Goal: Use online tool/utility: Utilize a website feature to perform a specific function

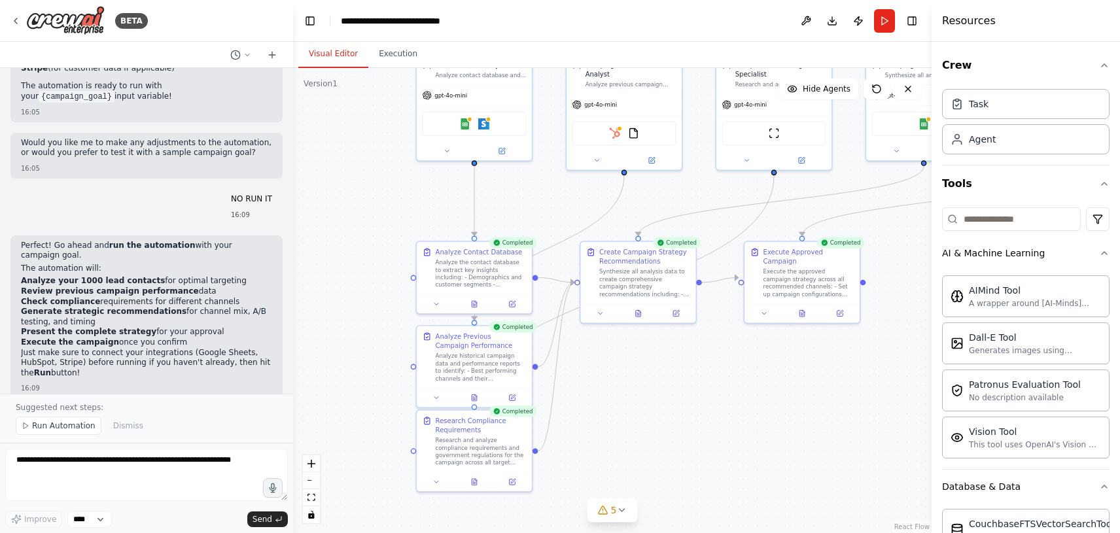
click at [376, 230] on div ".deletable-edge-delete-btn { width: 20px; height: 20px; border: 0px solid #ffff…" at bounding box center [612, 300] width 639 height 465
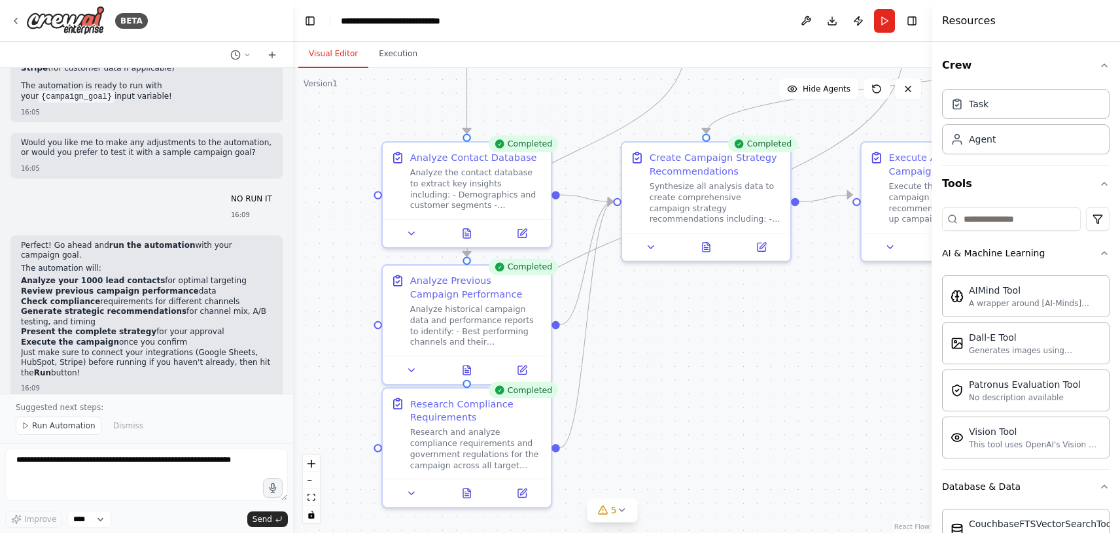
drag, startPoint x: 0, startPoint y: 0, endPoint x: 321, endPoint y: 123, distance: 343.4
click at [321, 123] on div ".deletable-edge-delete-btn { width: 20px; height: 20px; border: 0px solid #ffff…" at bounding box center [612, 300] width 639 height 465
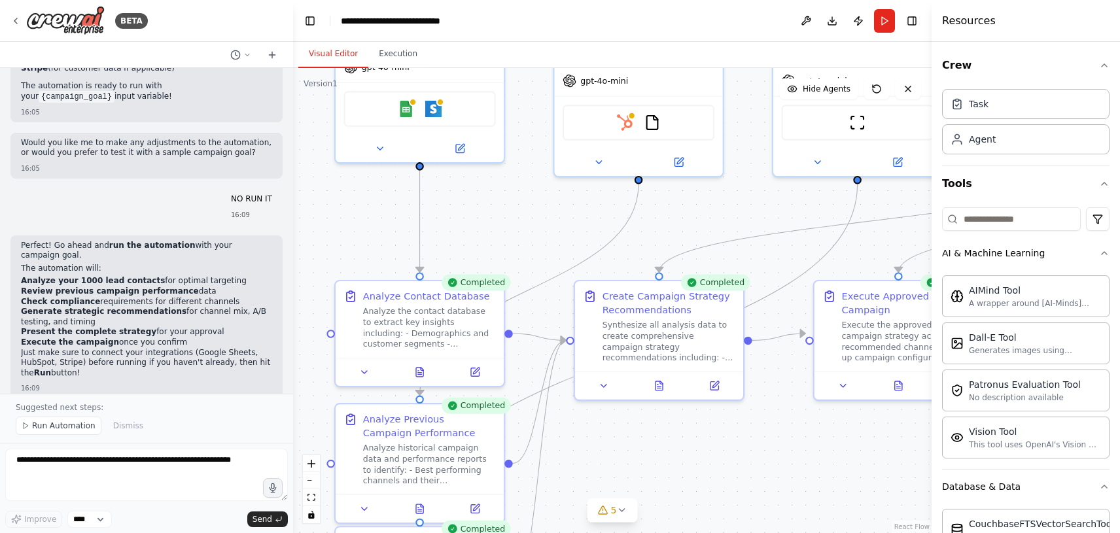
drag, startPoint x: 372, startPoint y: 126, endPoint x: 292, endPoint y: 343, distance: 230.8
click at [292, 343] on div "BETA I AM GOING TO CREATE A CHAT WHICH IS AN CAPAIGN RUNNING AGENT FOR DIFFEREN…" at bounding box center [560, 266] width 1120 height 533
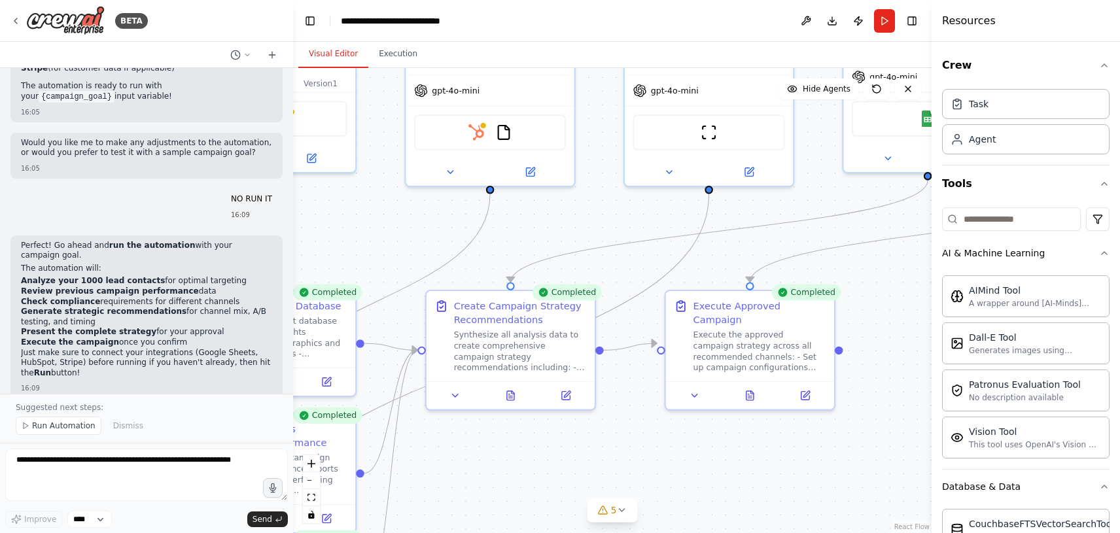
drag, startPoint x: 509, startPoint y: 312, endPoint x: 427, endPoint y: 204, distance: 135.9
click at [427, 204] on div ".deletable-edge-delete-btn { width: 20px; height: 20px; border: 0px solid #ffff…" at bounding box center [612, 300] width 639 height 465
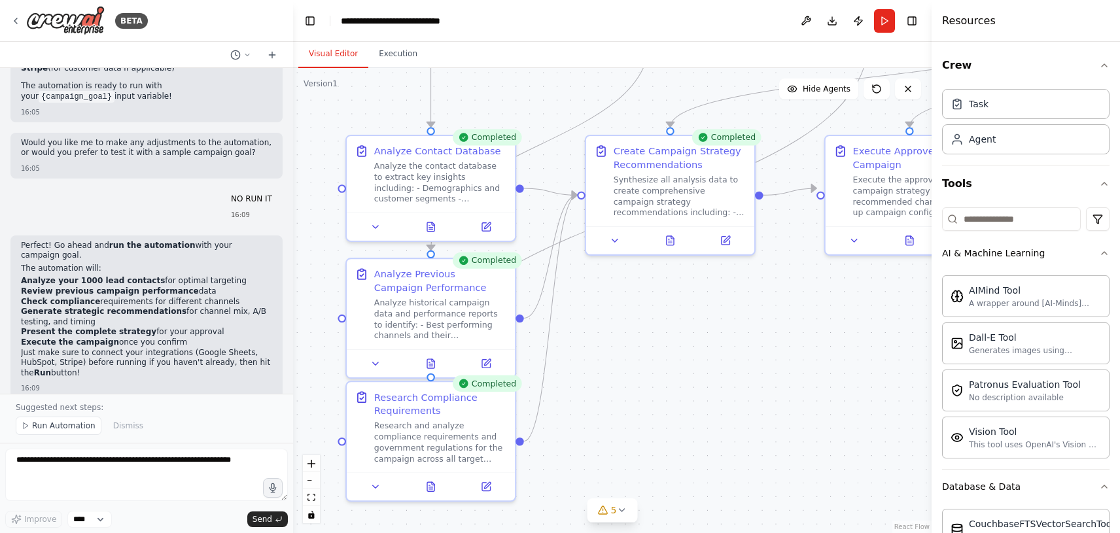
drag, startPoint x: 486, startPoint y: 449, endPoint x: 616, endPoint y: 336, distance: 172.5
click at [616, 336] on div ".deletable-edge-delete-btn { width: 20px; height: 20px; border: 0px solid #ffff…" at bounding box center [612, 300] width 639 height 465
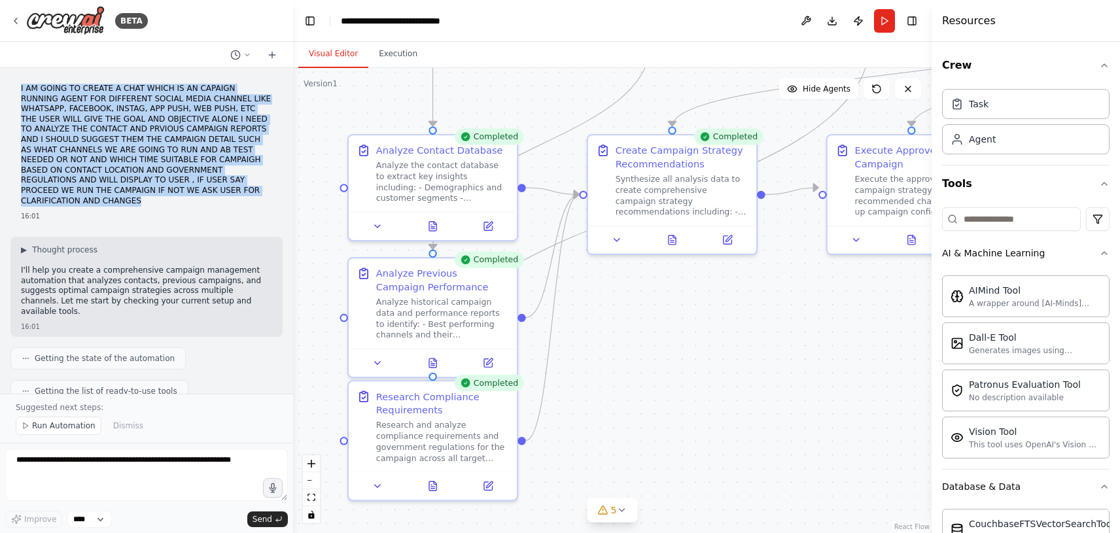
drag, startPoint x: 21, startPoint y: 88, endPoint x: 219, endPoint y: 192, distance: 223.3
click at [219, 192] on p "I AM GOING TO CREATE A CHAT WHICH IS AN CAPAIGN RUNNING AGENT FOR DIFFERENT SOC…" at bounding box center [146, 145] width 251 height 122
click at [1009, 143] on div "Agent" at bounding box center [1026, 139] width 168 height 30
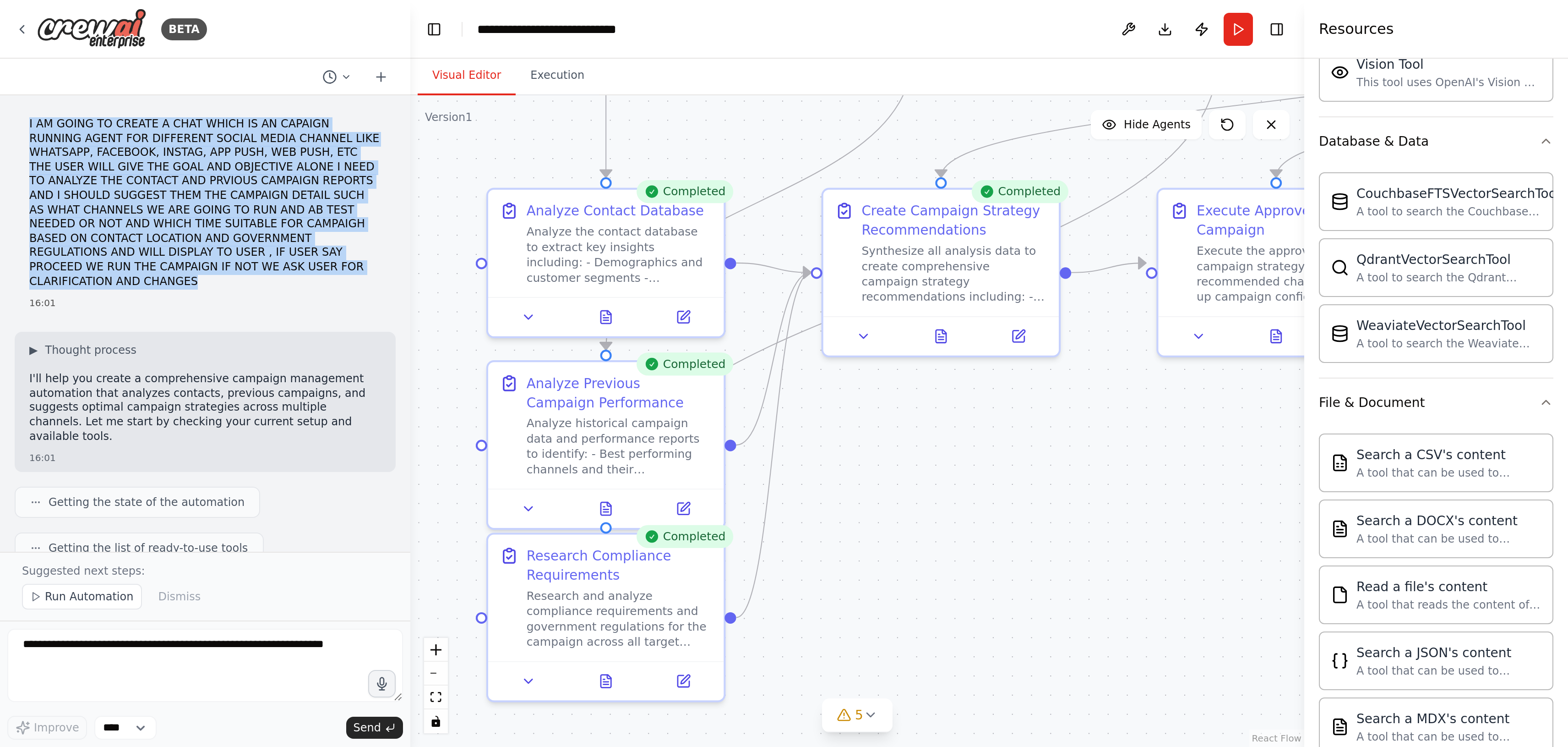
scroll to position [274, 0]
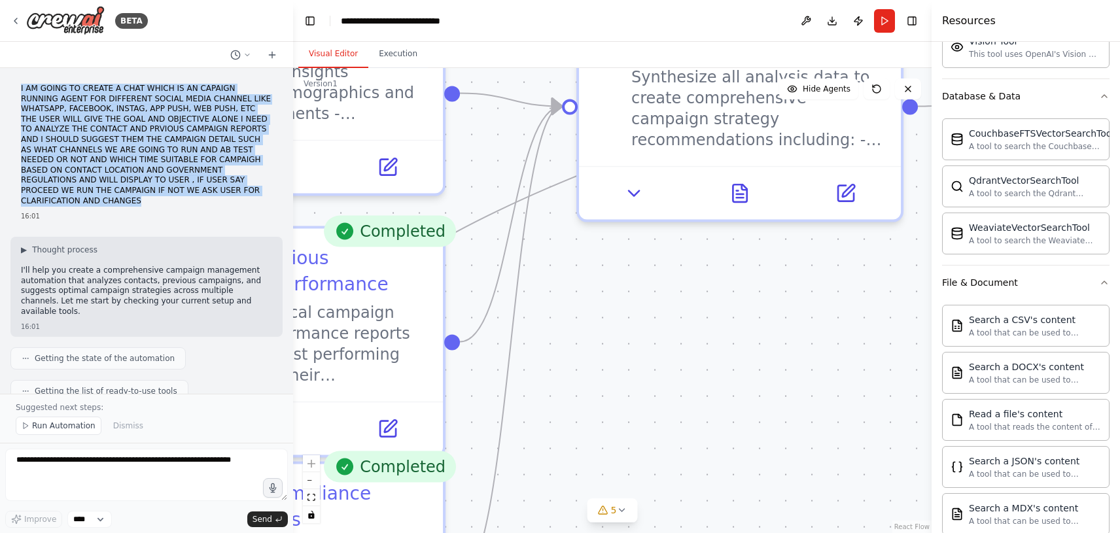
click at [591, 308] on div ".deletable-edge-delete-btn { width: 20px; height: 20px; border: 0px solid #ffff…" at bounding box center [612, 300] width 639 height 465
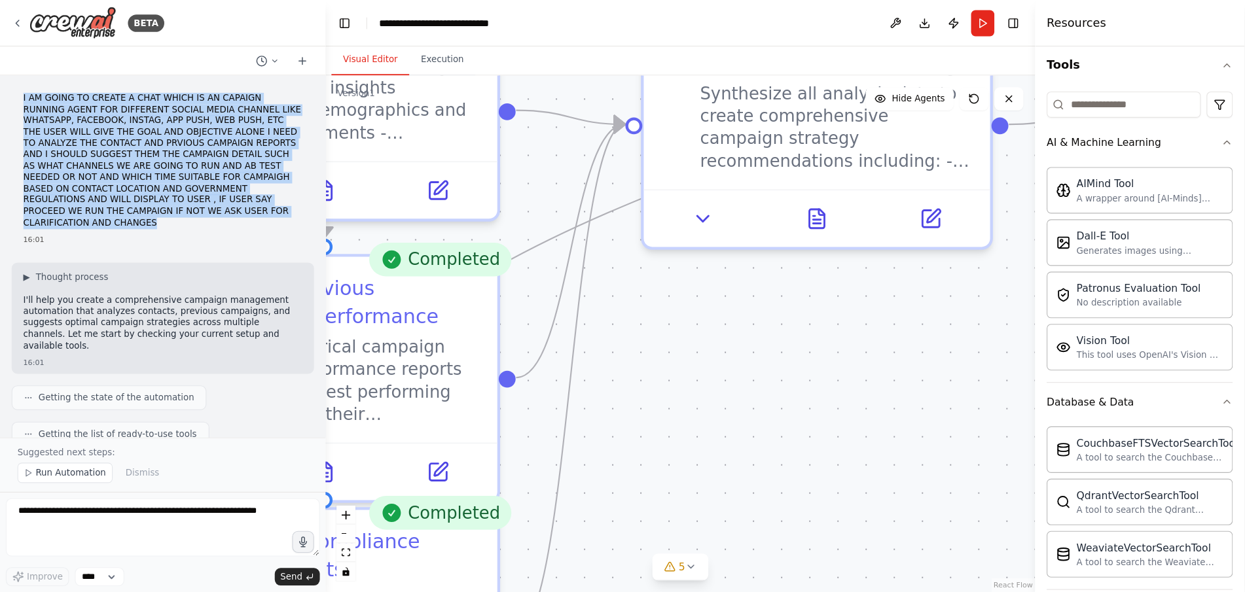
scroll to position [125, 0]
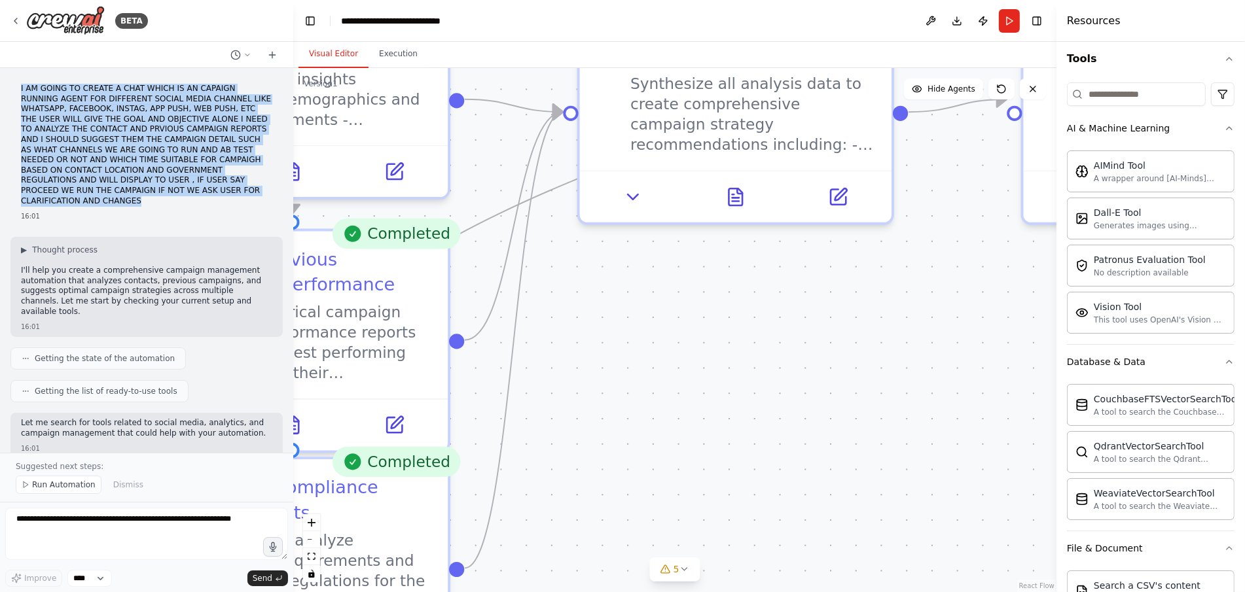
click at [599, 385] on div ".deletable-edge-delete-btn { width: 20px; height: 20px; border: 0px solid #ffff…" at bounding box center [674, 330] width 763 height 524
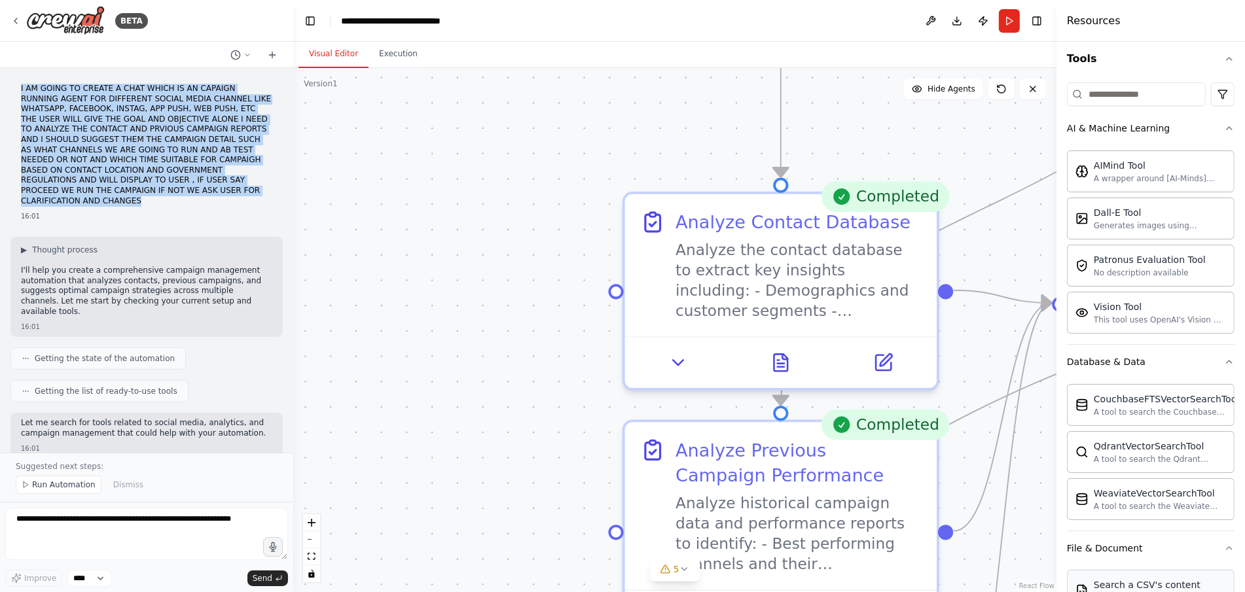
drag, startPoint x: 2158, startPoint y: 1387, endPoint x: 1100, endPoint y: 576, distance: 1333.4
click at [1100, 533] on div "BETA I AM GOING TO CREATE A CHAT WHICH IS AN CAPAIGN RUNNING AGENT FOR DIFFEREN…" at bounding box center [622, 296] width 1245 height 592
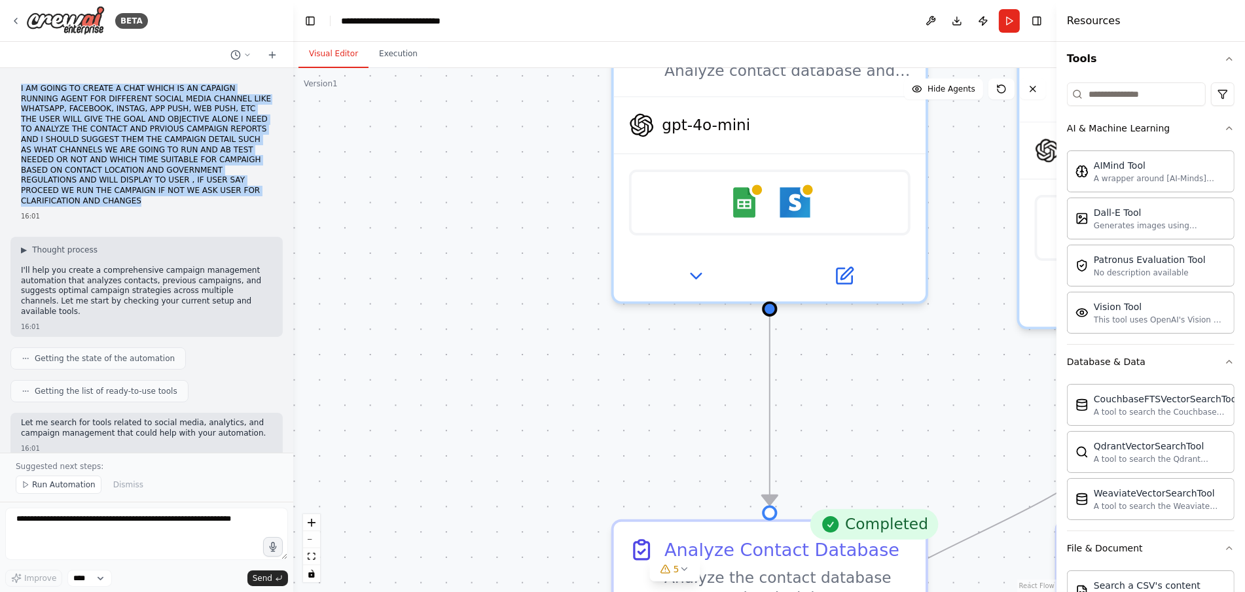
drag, startPoint x: 695, startPoint y: 128, endPoint x: 672, endPoint y: 457, distance: 330.6
click at [672, 457] on div ".deletable-edge-delete-btn { width: 20px; height: 20px; border: 0px solid #ffff…" at bounding box center [674, 330] width 763 height 524
click at [690, 120] on span "gpt-4o-mini" at bounding box center [706, 122] width 88 height 20
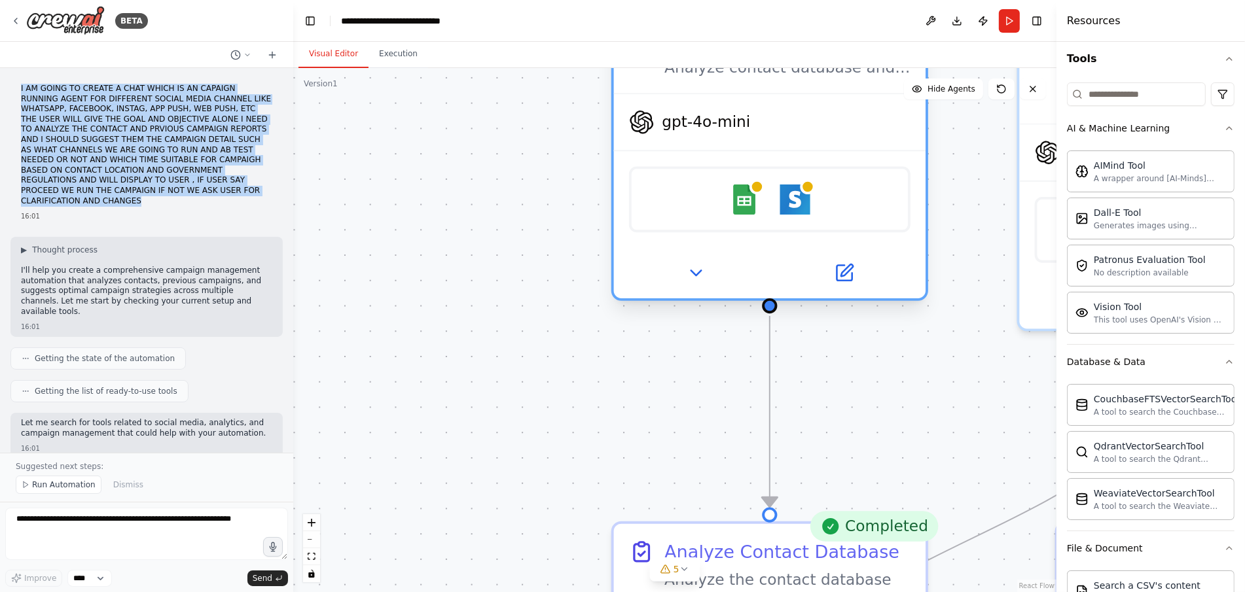
click at [690, 120] on span "gpt-4o-mini" at bounding box center [706, 122] width 88 height 20
click at [832, 280] on button at bounding box center [843, 273] width 143 height 30
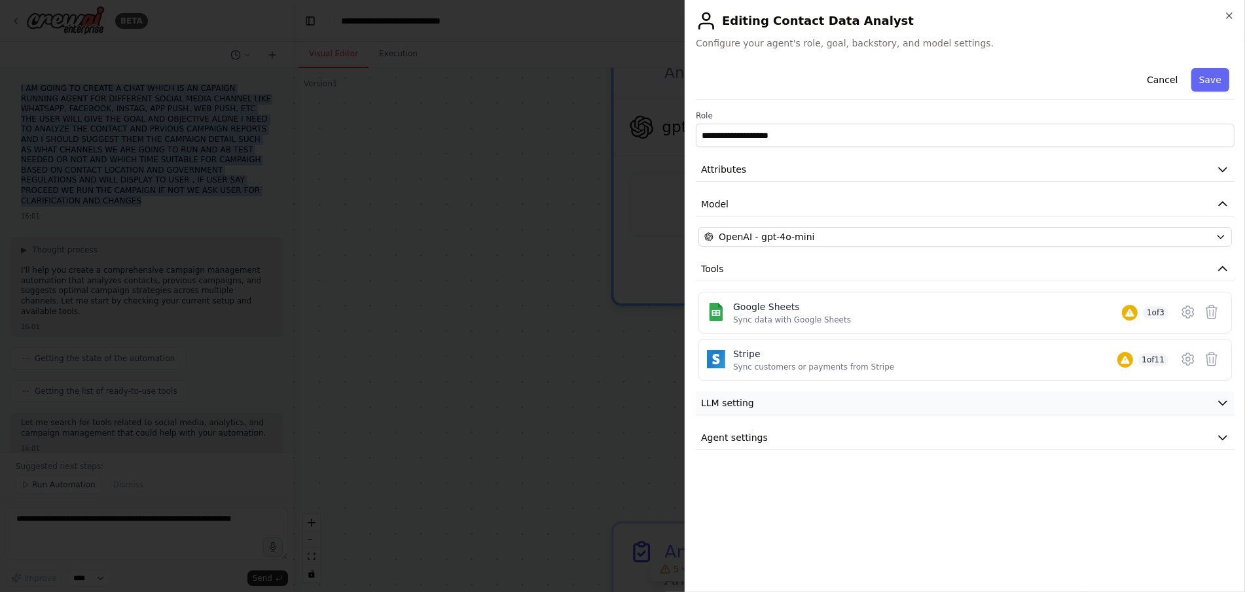
click at [777, 397] on button "LLM setting" at bounding box center [965, 403] width 539 height 24
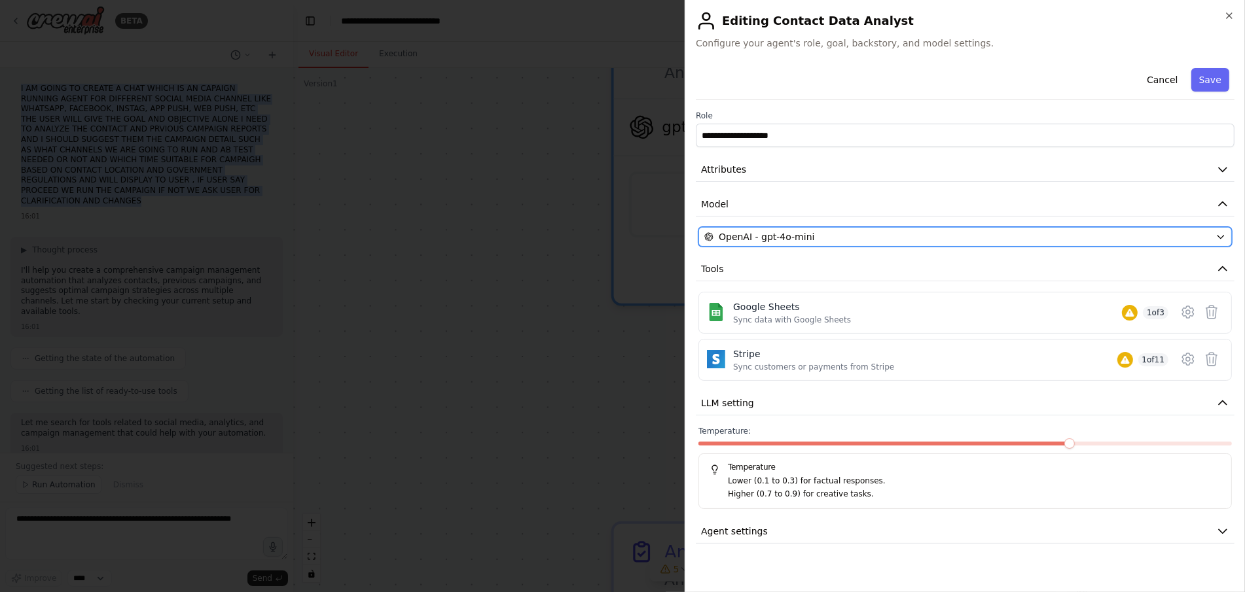
click at [889, 242] on div "OpenAI - gpt-4o-mini" at bounding box center [957, 236] width 506 height 13
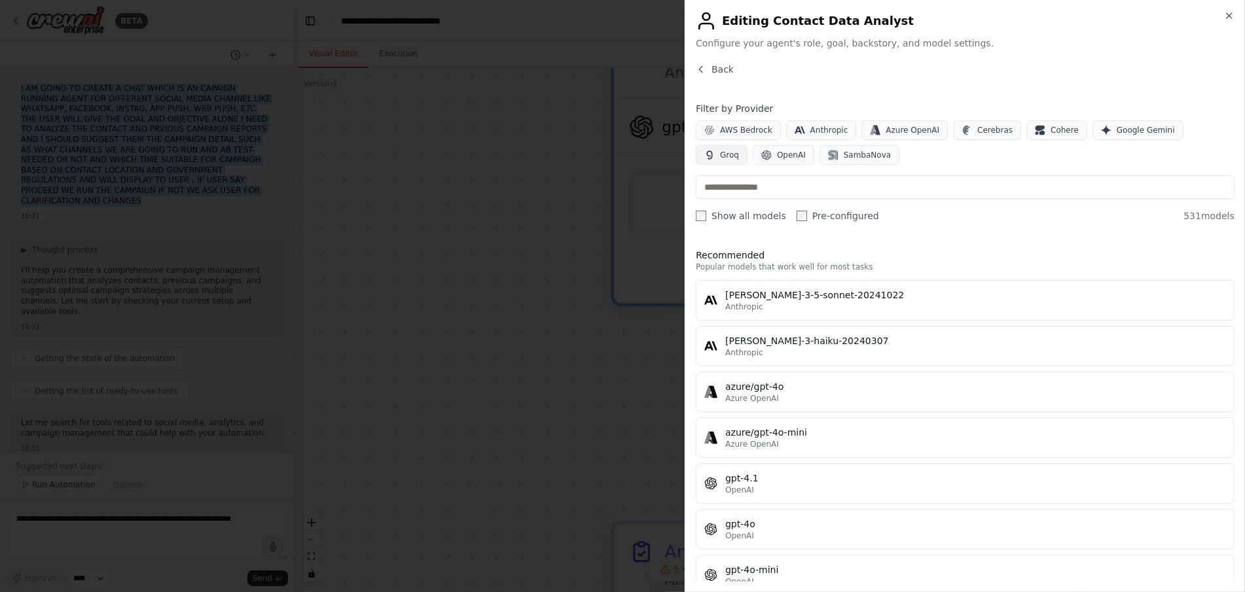
click at [747, 145] on button "Groq" at bounding box center [722, 155] width 52 height 20
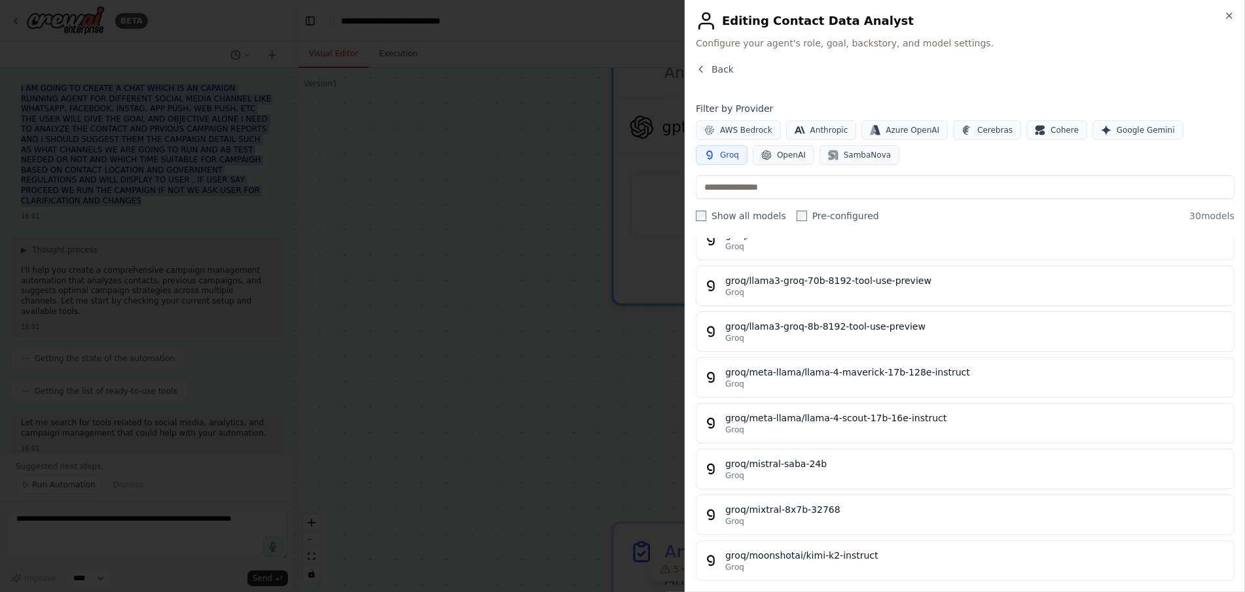
scroll to position [0, 0]
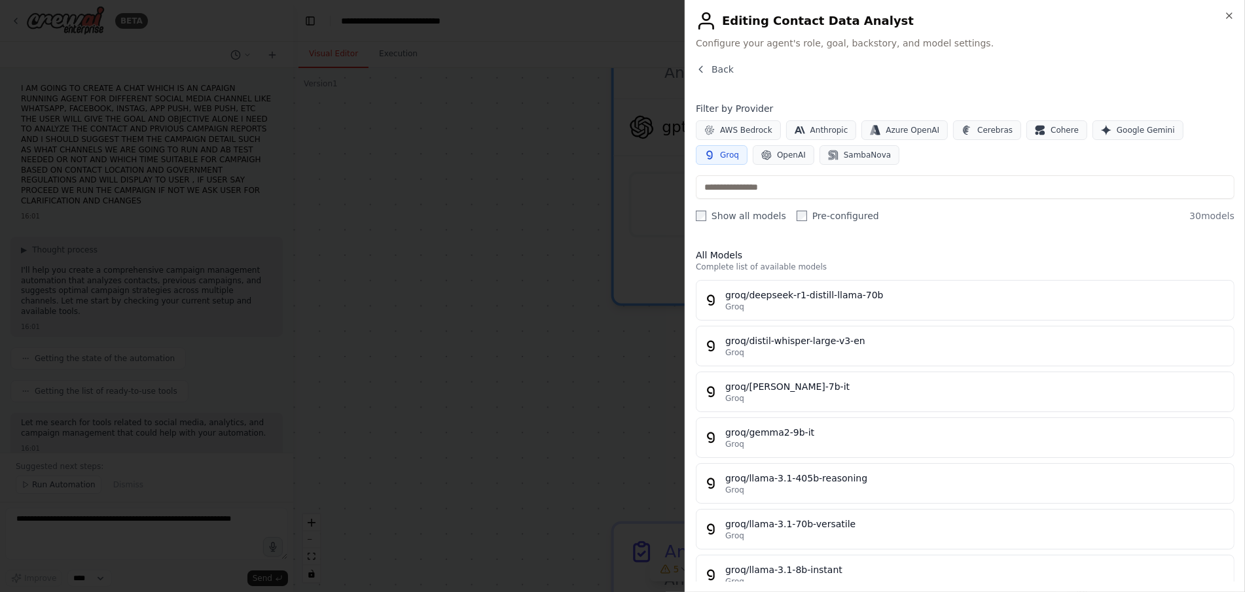
click at [564, 226] on div at bounding box center [622, 296] width 1245 height 592
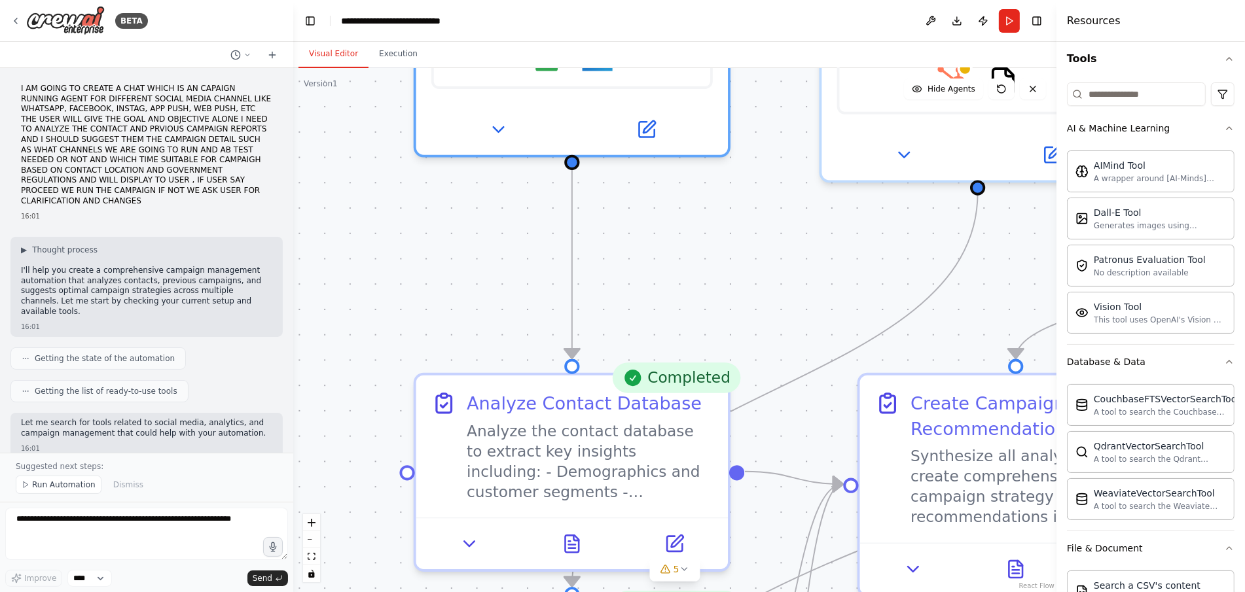
drag, startPoint x: 579, startPoint y: 180, endPoint x: 371, endPoint y: 16, distance: 264.7
click at [371, 16] on main "**********" at bounding box center [674, 296] width 763 height 592
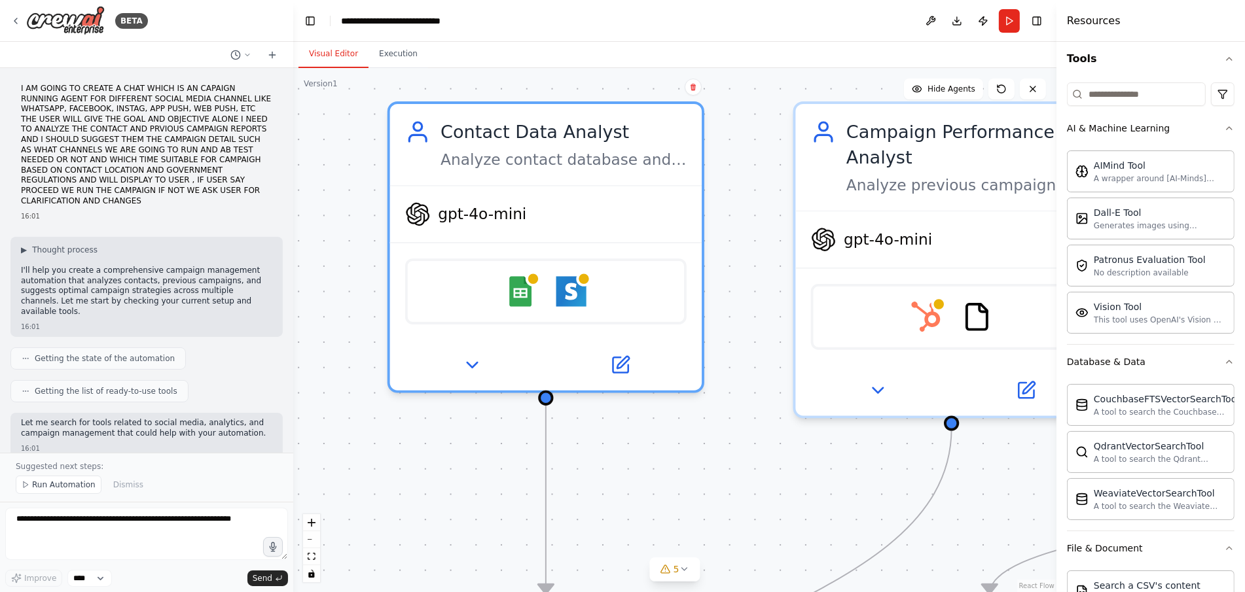
drag, startPoint x: 684, startPoint y: 234, endPoint x: 668, endPoint y: 485, distance: 251.2
click at [668, 485] on div ".deletable-edge-delete-btn { width: 20px; height: 20px; border: 0px solid #ffff…" at bounding box center [674, 330] width 763 height 524
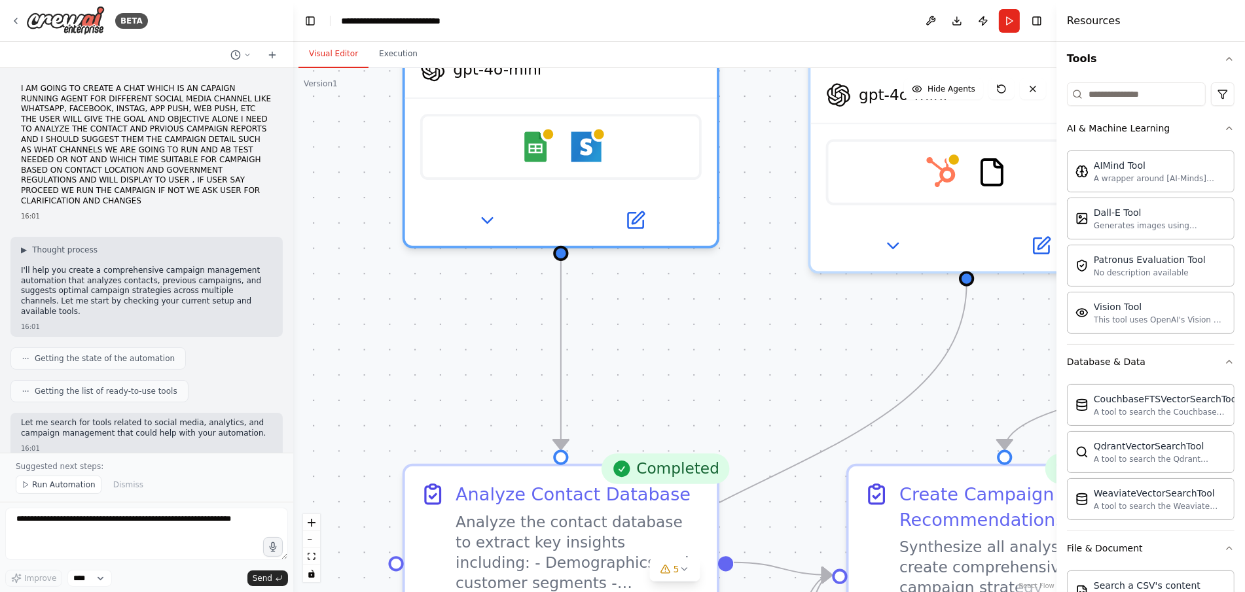
drag, startPoint x: 355, startPoint y: 216, endPoint x: 370, endPoint y: 73, distance: 144.1
click at [370, 73] on div ".deletable-edge-delete-btn { width: 20px; height: 20px; border: 0px solid #ffff…" at bounding box center [674, 330] width 763 height 524
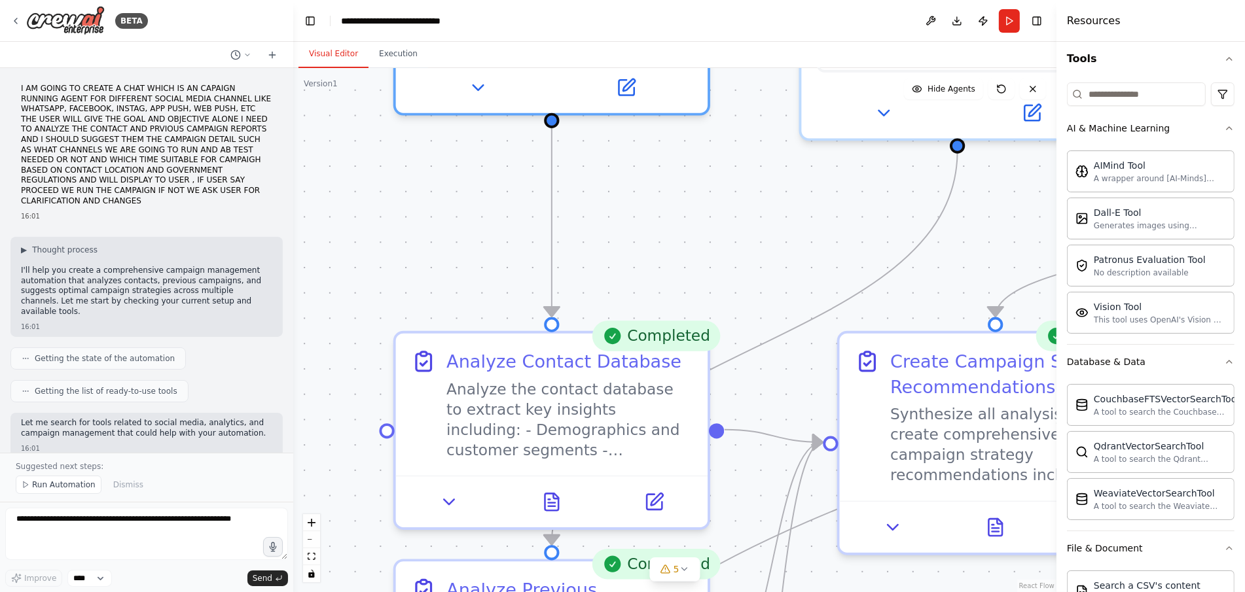
drag, startPoint x: 455, startPoint y: 321, endPoint x: 434, endPoint y: 152, distance: 170.1
click at [434, 153] on div ".deletable-edge-delete-btn { width: 20px; height: 20px; border: 0px solid #ffff…" at bounding box center [674, 330] width 763 height 524
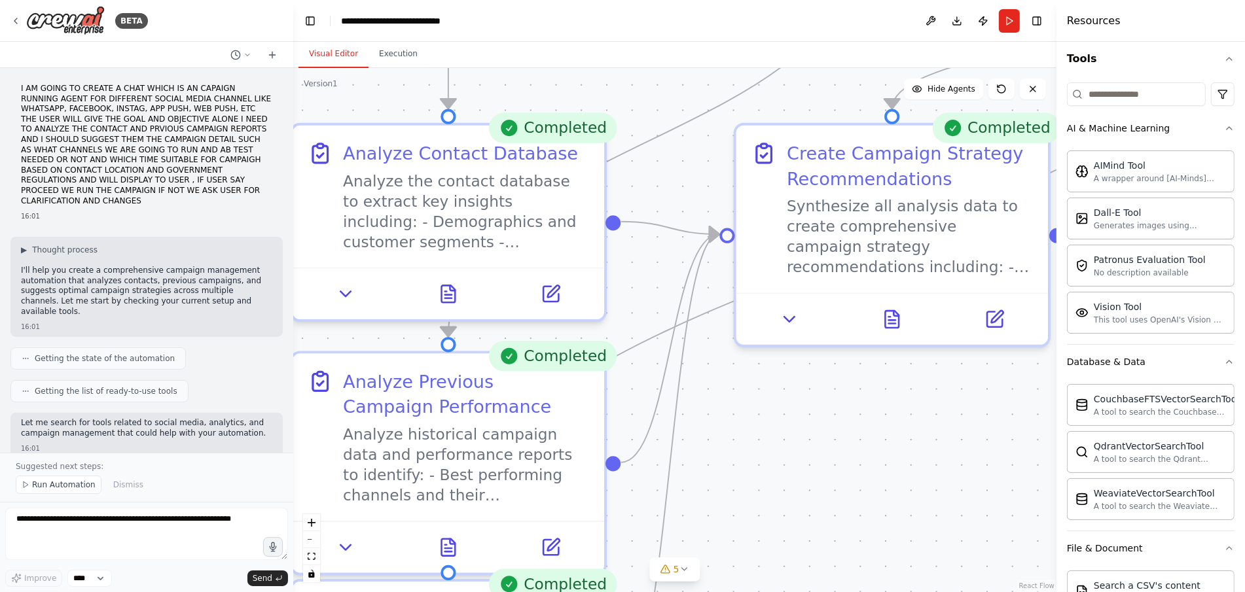
drag, startPoint x: 738, startPoint y: 224, endPoint x: 645, endPoint y: 41, distance: 205.4
click at [645, 42] on div "Visual Editor Execution Version 1 Show Tools Hide Agents .deletable-edge-delete…" at bounding box center [674, 317] width 763 height 550
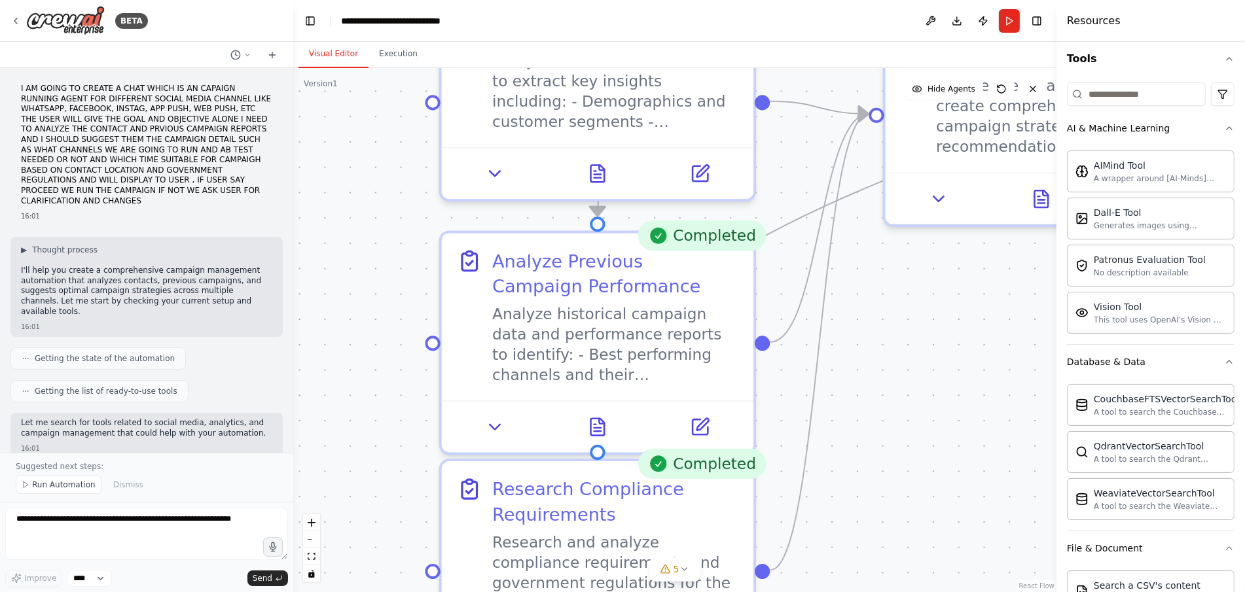
drag, startPoint x: 690, startPoint y: 385, endPoint x: 842, endPoint y: 274, distance: 187.3
click at [842, 274] on div ".deletable-edge-delete-btn { width: 20px; height: 20px; border: 0px solid #ffff…" at bounding box center [674, 330] width 763 height 524
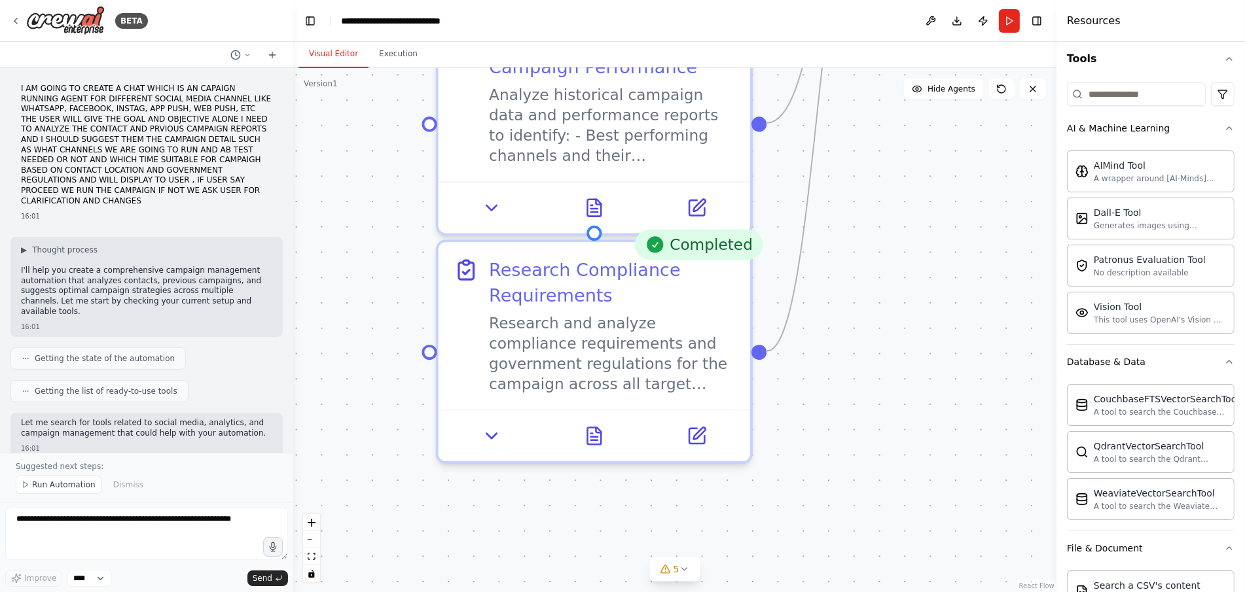
drag, startPoint x: 925, startPoint y: 298, endPoint x: 927, endPoint y: 209, distance: 89.0
click at [927, 209] on div ".deletable-edge-delete-btn { width: 20px; height: 20px; border: 0px solid #ffff…" at bounding box center [674, 330] width 763 height 524
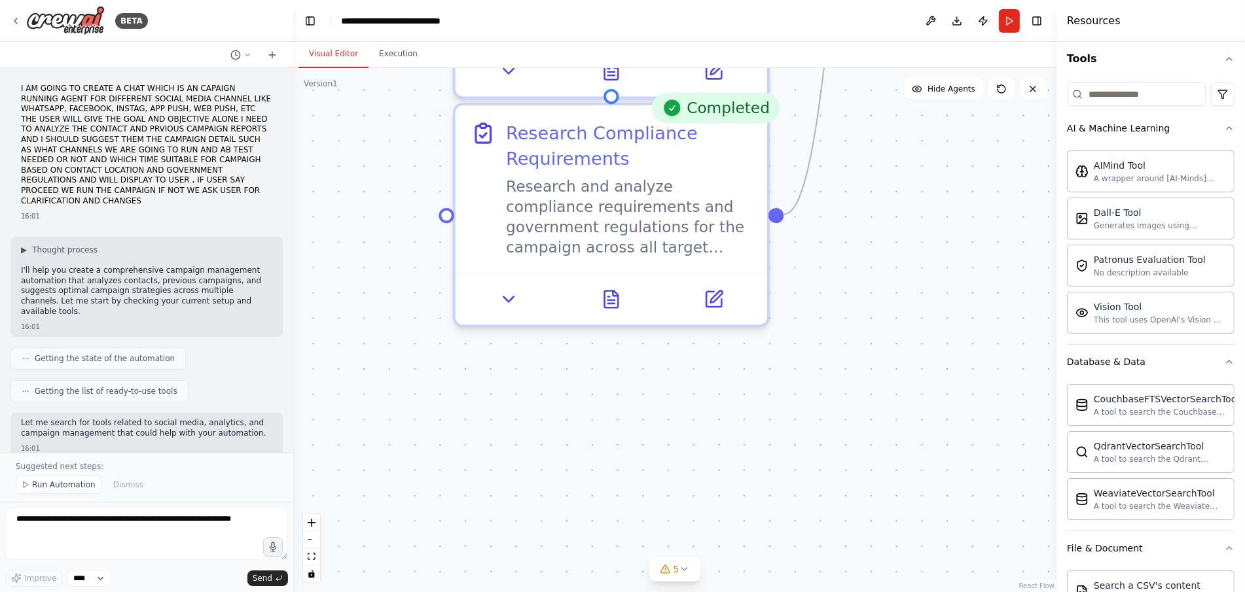
drag, startPoint x: 874, startPoint y: 260, endPoint x: 891, endPoint y: 123, distance: 137.8
click at [891, 123] on div ".deletable-edge-delete-btn { width: 20px; height: 20px; border: 0px solid #ffff…" at bounding box center [674, 330] width 763 height 524
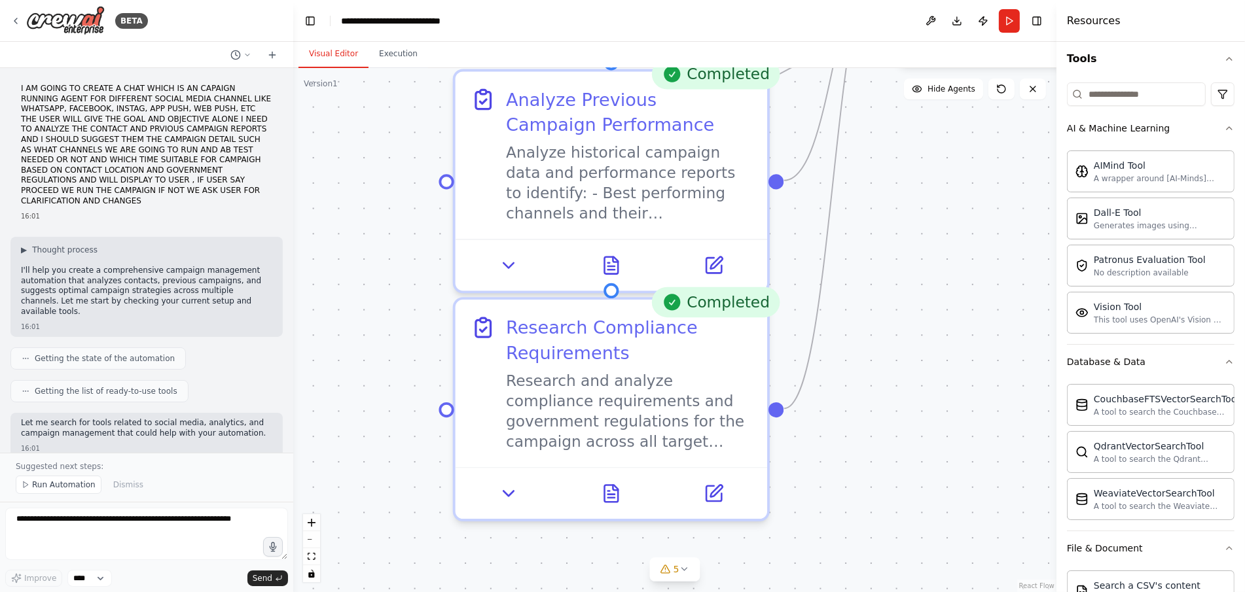
drag, startPoint x: 891, startPoint y: 128, endPoint x: 891, endPoint y: 322, distance: 194.3
click at [891, 322] on div ".deletable-edge-delete-btn { width: 20px; height: 20px; border: 0px solid #ffff…" at bounding box center [674, 330] width 763 height 524
